Goal: Task Accomplishment & Management: Manage account settings

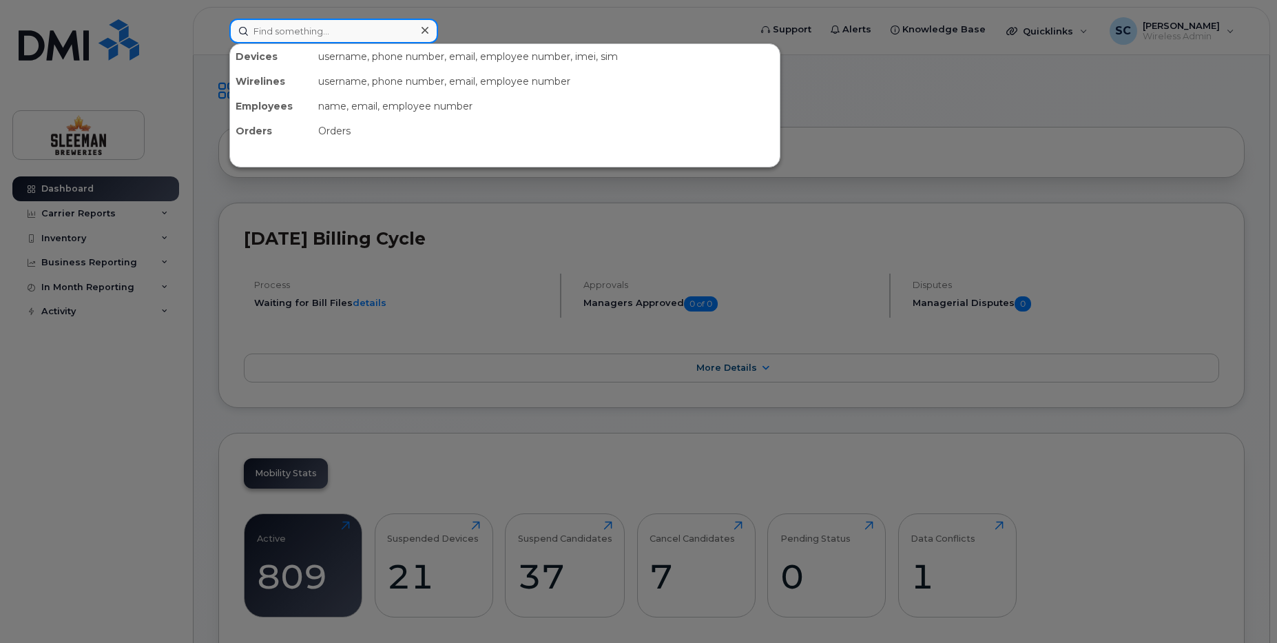
click at [308, 34] on input at bounding box center [333, 31] width 209 height 25
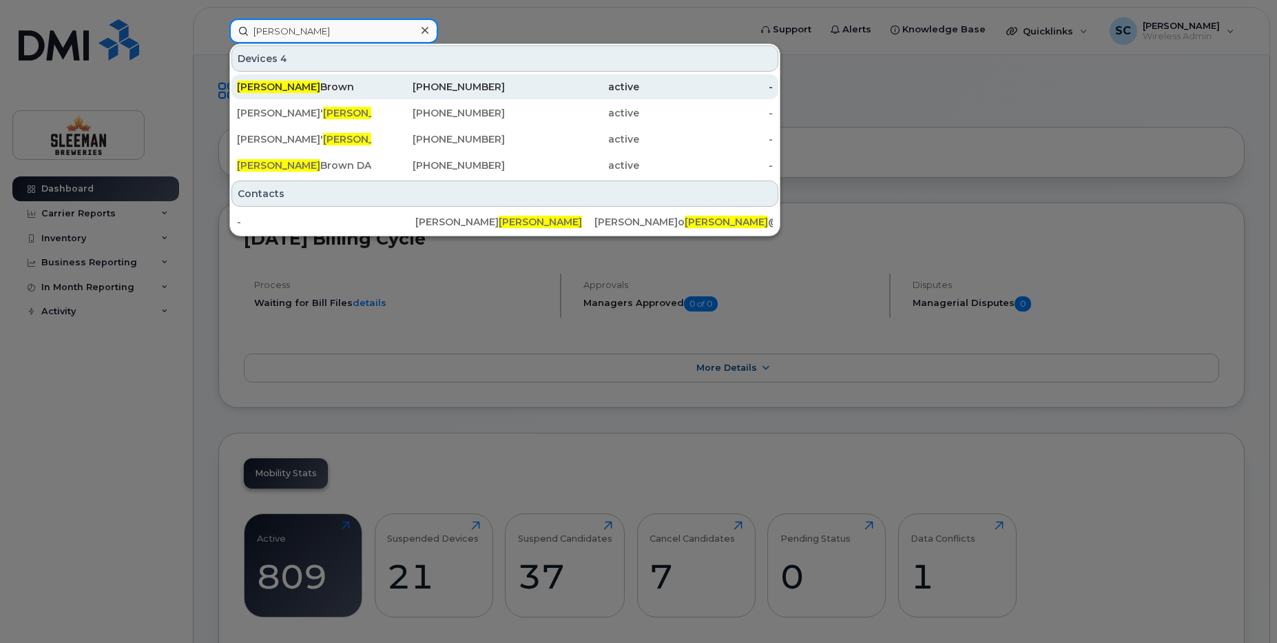
type input "[PERSON_NAME]"
click at [299, 86] on div "Connor Brown" at bounding box center [304, 87] width 134 height 14
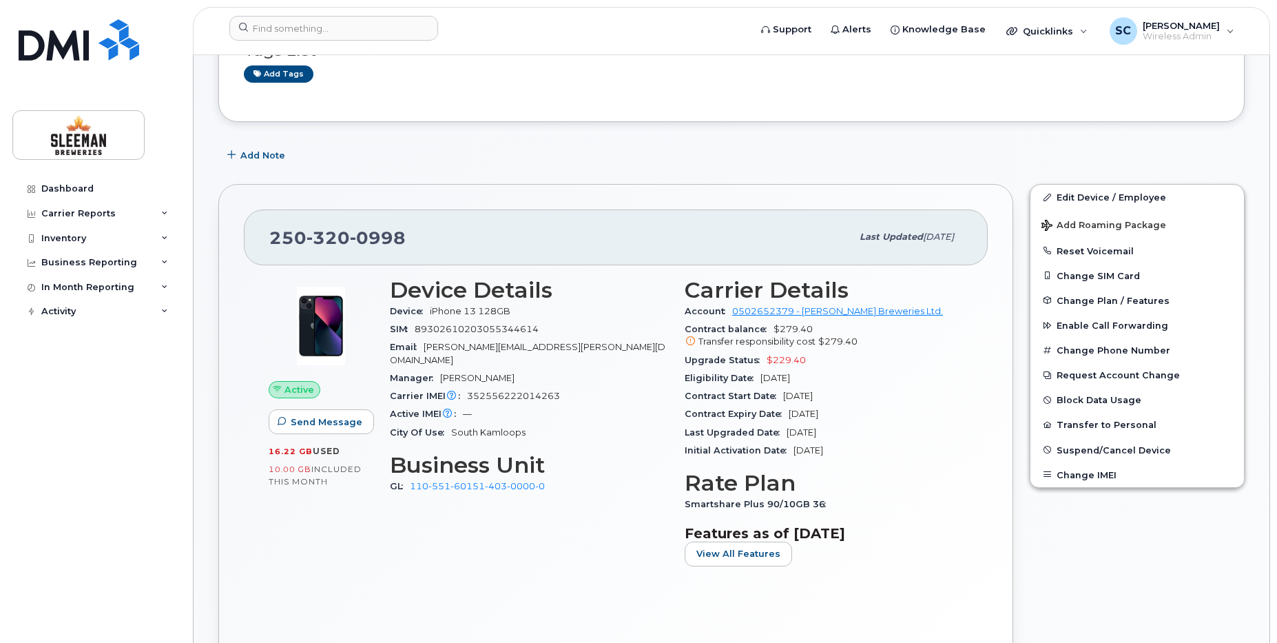
scroll to position [344, 0]
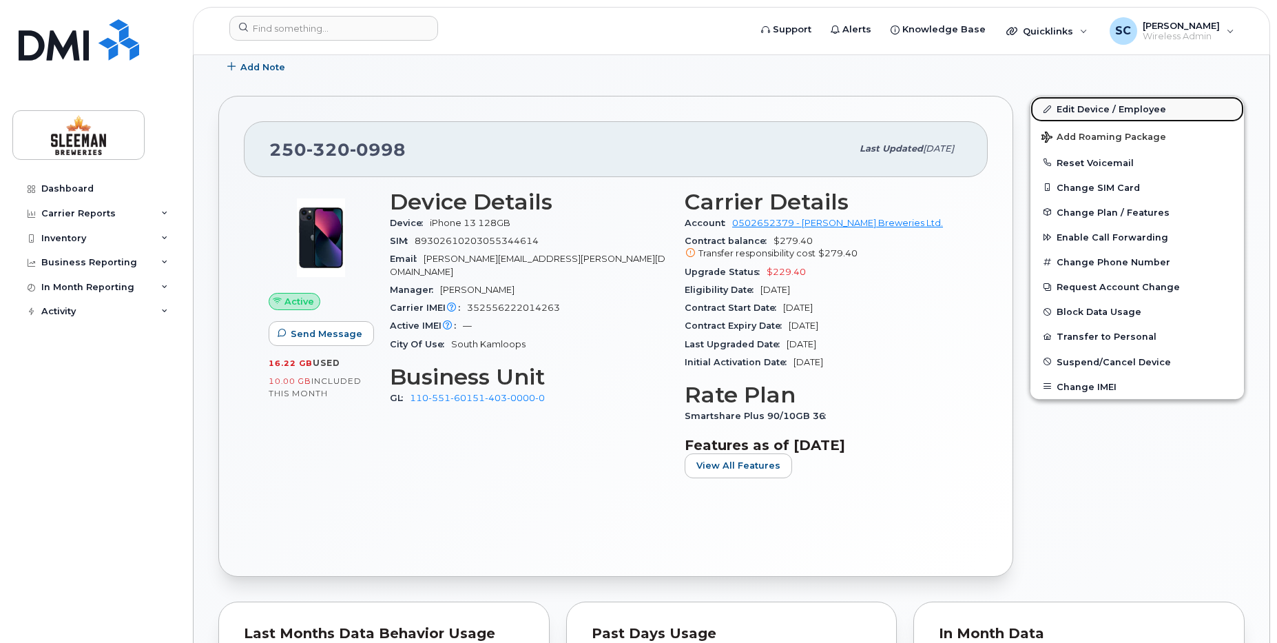
click at [1085, 110] on link "Edit Device / Employee" at bounding box center [1138, 108] width 214 height 25
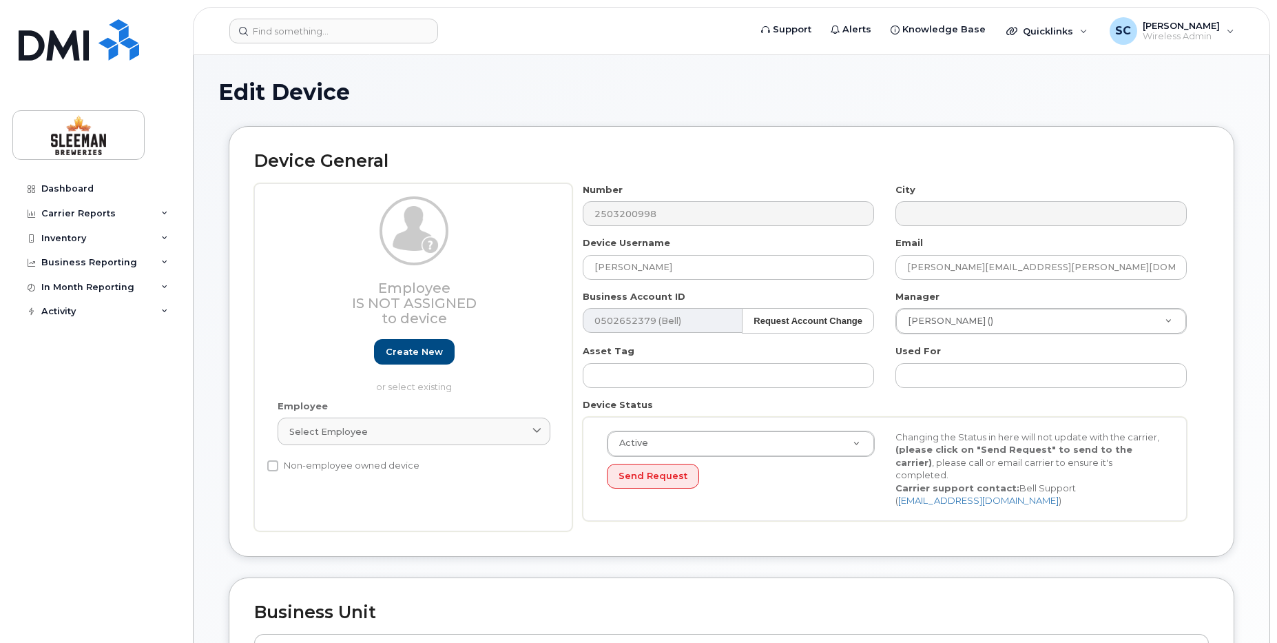
select select "9063166"
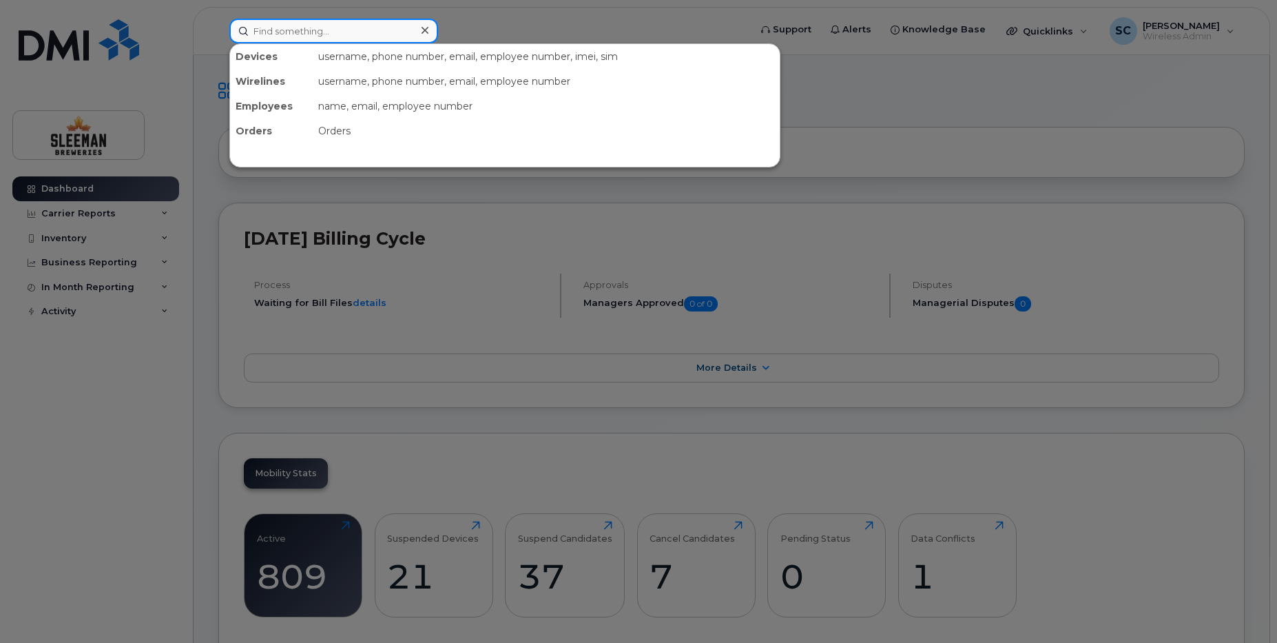
click at [342, 38] on input at bounding box center [333, 31] width 209 height 25
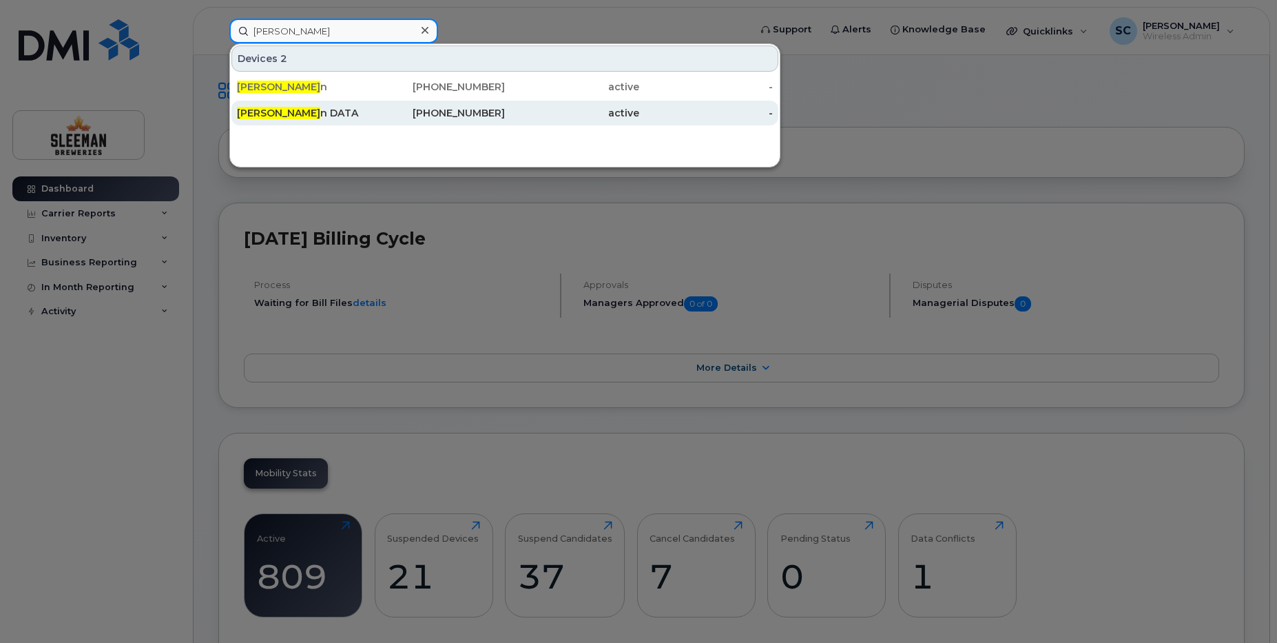
type input "[PERSON_NAME]"
click at [305, 117] on div "Connor Brow n DATA" at bounding box center [304, 113] width 134 height 14
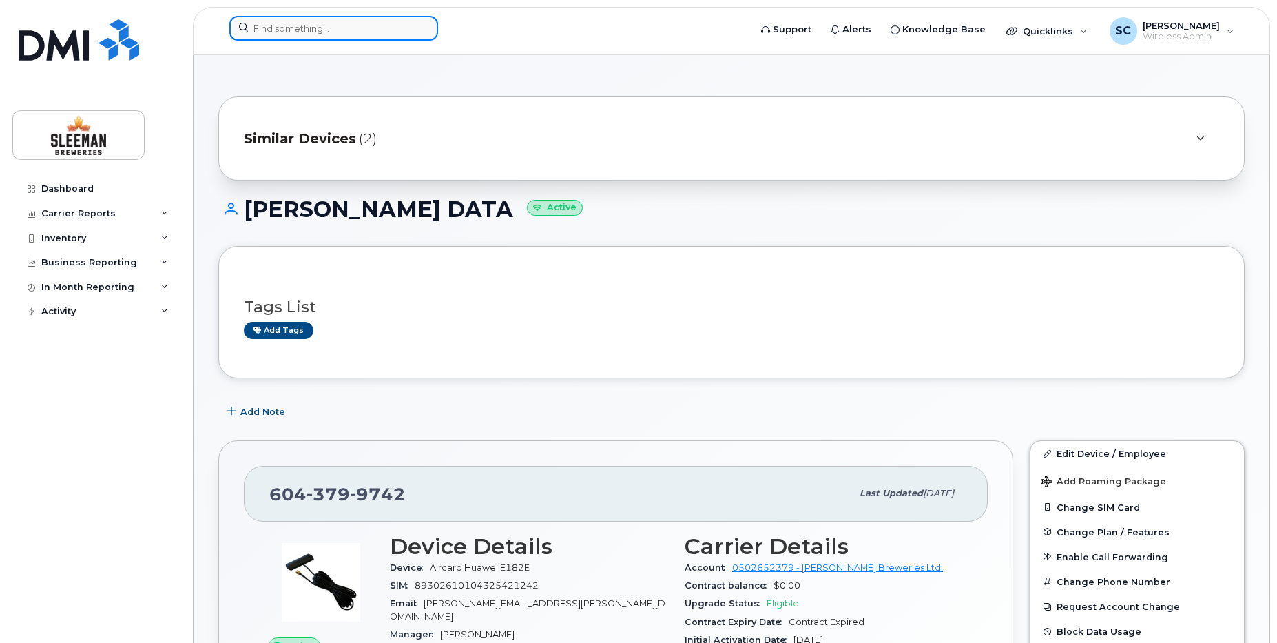
click at [324, 26] on input at bounding box center [333, 28] width 209 height 25
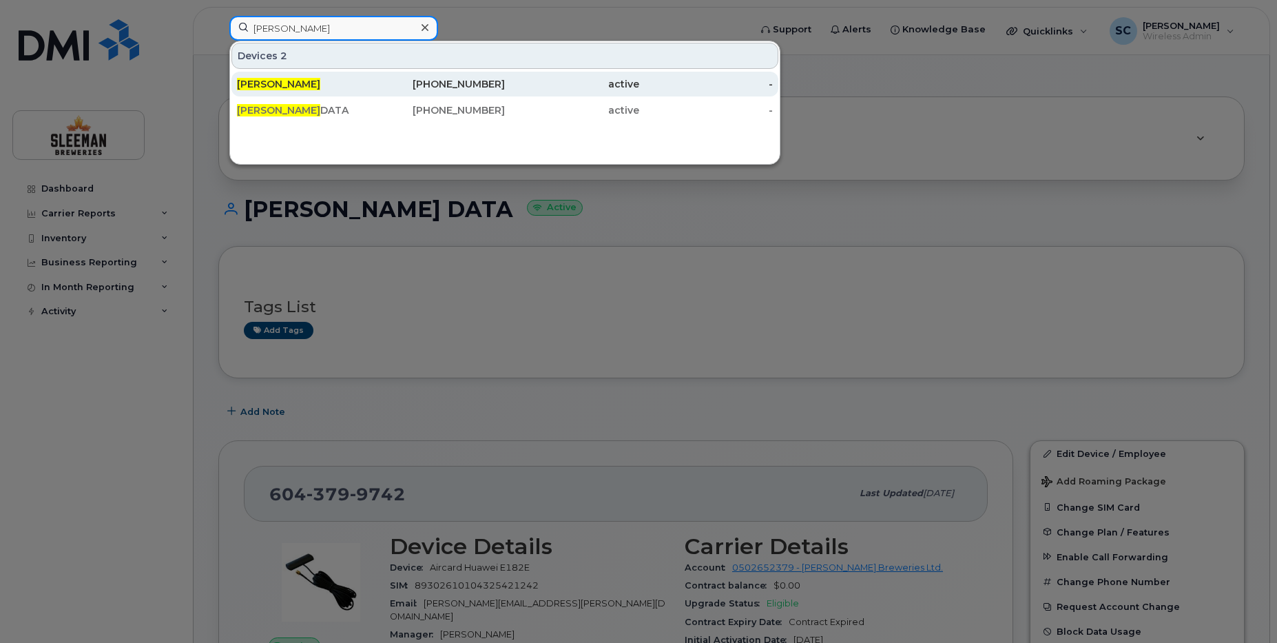
type input "[PERSON_NAME]"
click at [293, 92] on div "[PERSON_NAME]" at bounding box center [304, 84] width 134 height 25
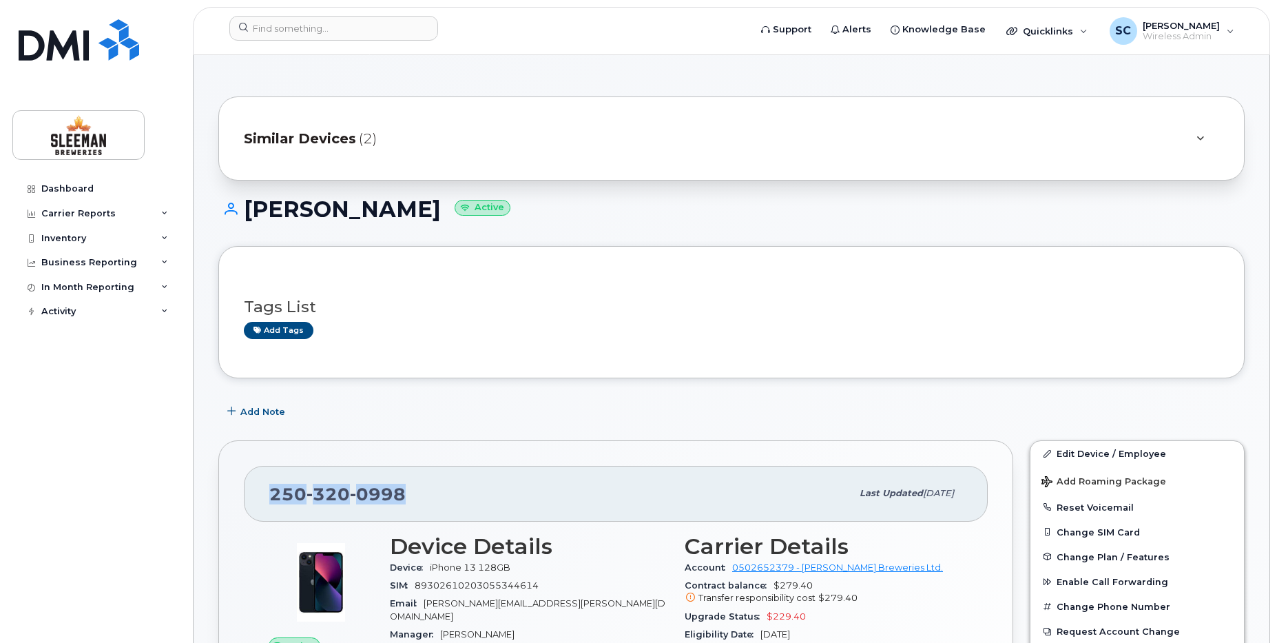
drag, startPoint x: 265, startPoint y: 491, endPoint x: 413, endPoint y: 497, distance: 148.9
click at [413, 497] on div "[PHONE_NUMBER] Last updated [DATE]" at bounding box center [616, 493] width 744 height 55
copy span "[PHONE_NUMBER]"
